Goal: Information Seeking & Learning: Learn about a topic

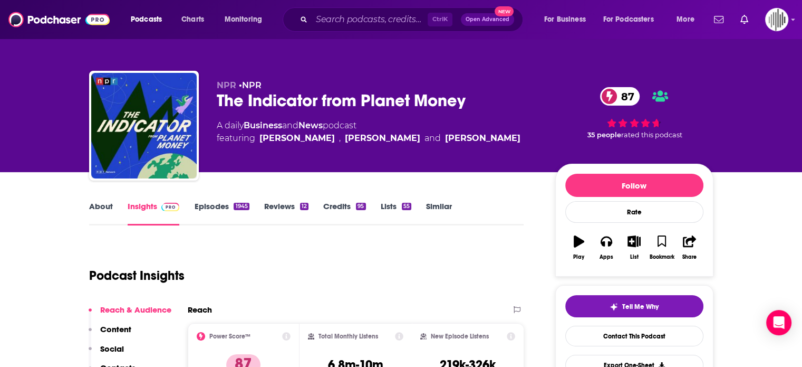
click at [381, 206] on link "Lists 55" at bounding box center [396, 213] width 31 height 24
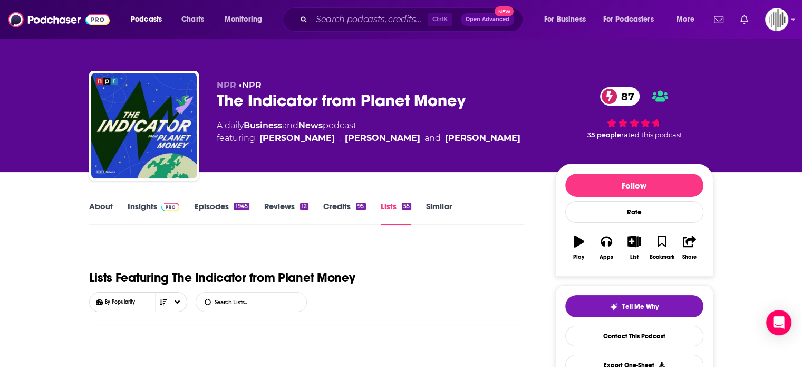
click at [337, 208] on link "Credits 95" at bounding box center [344, 213] width 42 height 24
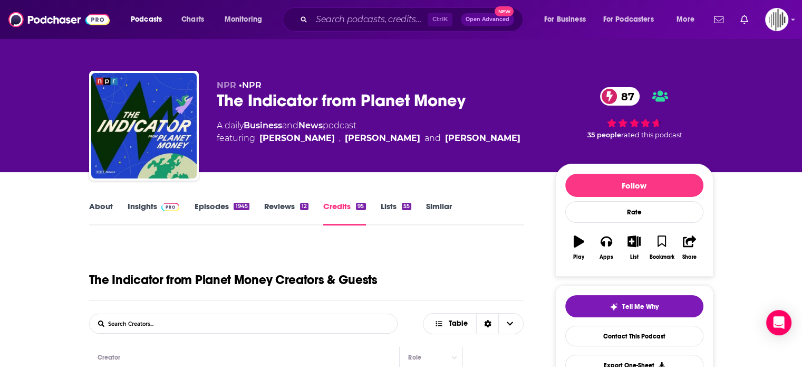
click at [279, 204] on link "Reviews 12" at bounding box center [286, 213] width 44 height 24
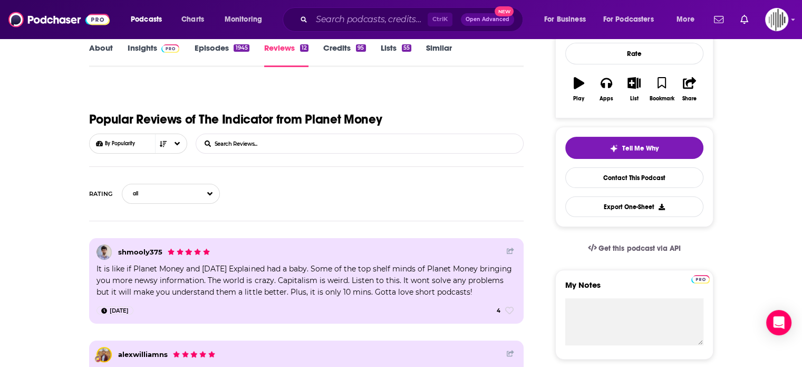
scroll to position [106, 0]
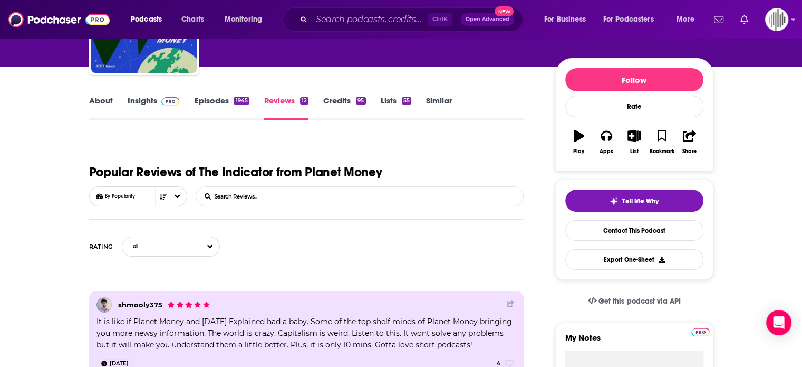
click at [224, 101] on link "Episodes 1945" at bounding box center [221, 107] width 55 height 24
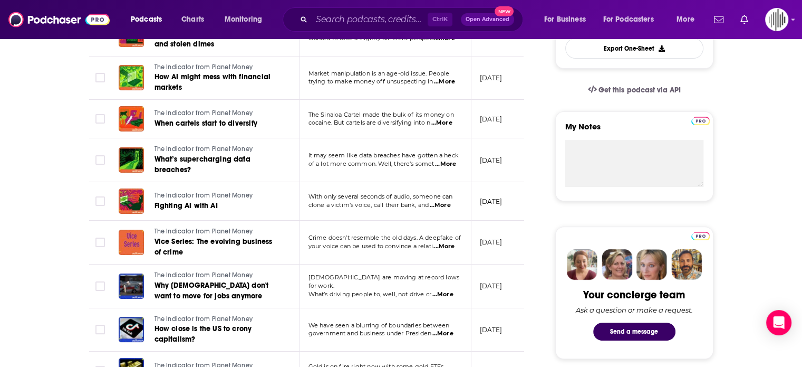
scroll to position [211, 0]
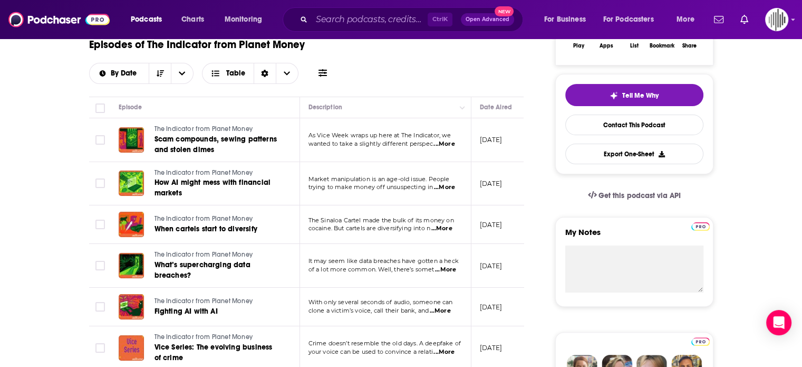
click at [448, 147] on span "...More" at bounding box center [444, 144] width 21 height 8
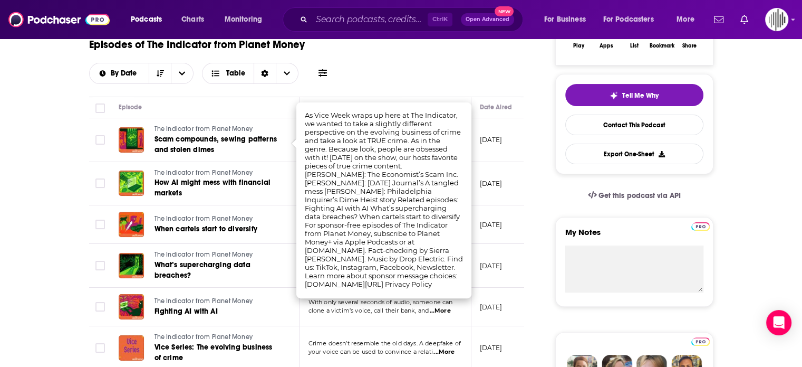
click at [473, 77] on div "Episodes of The Indicator from Planet Money By Date Table" at bounding box center [306, 57] width 435 height 53
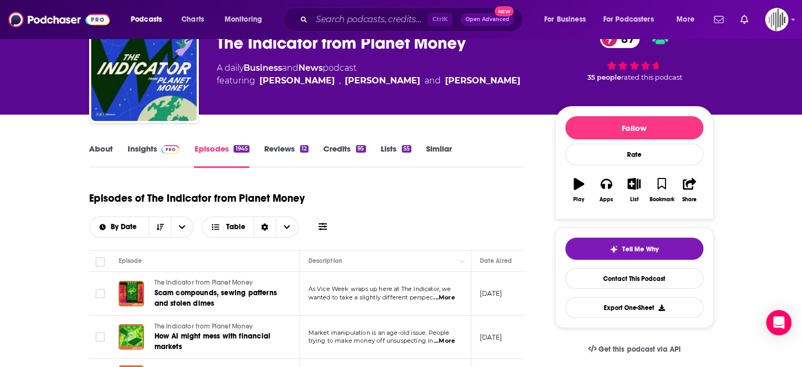
scroll to position [0, 0]
